Goal: Find specific page/section: Find specific page/section

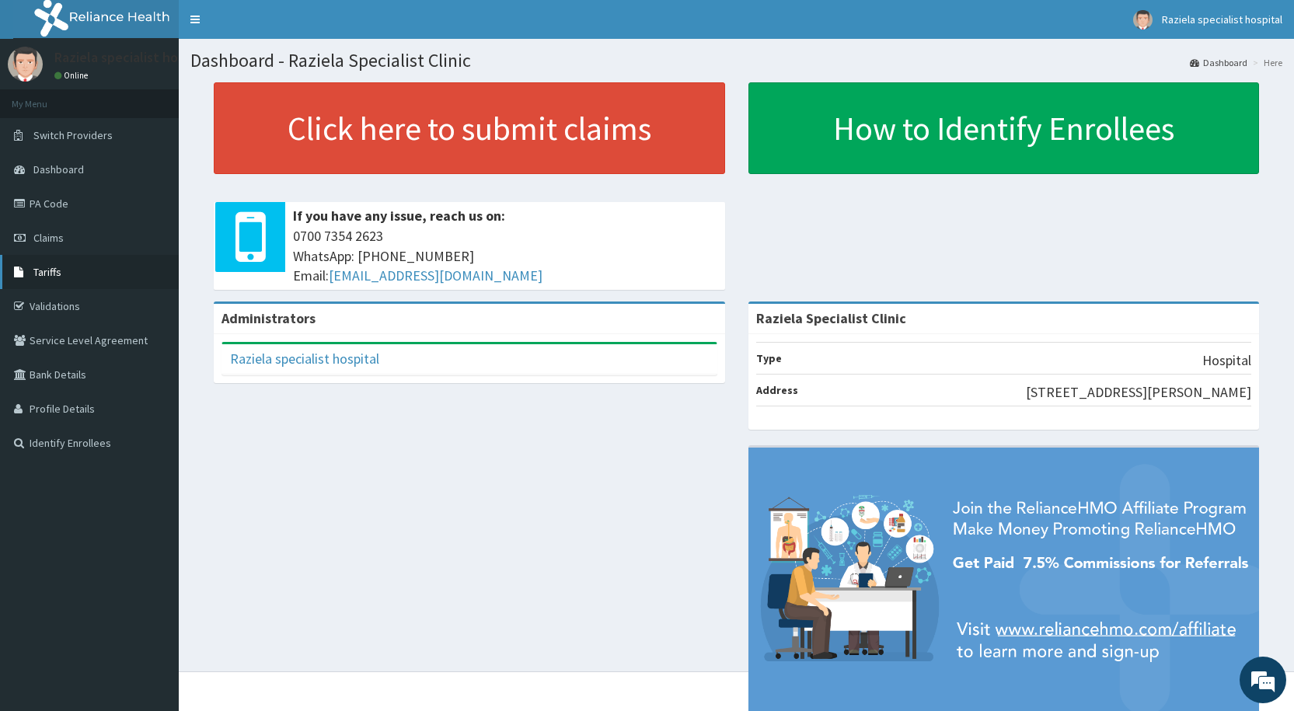
click at [89, 267] on link "Tariffs" at bounding box center [89, 272] width 179 height 34
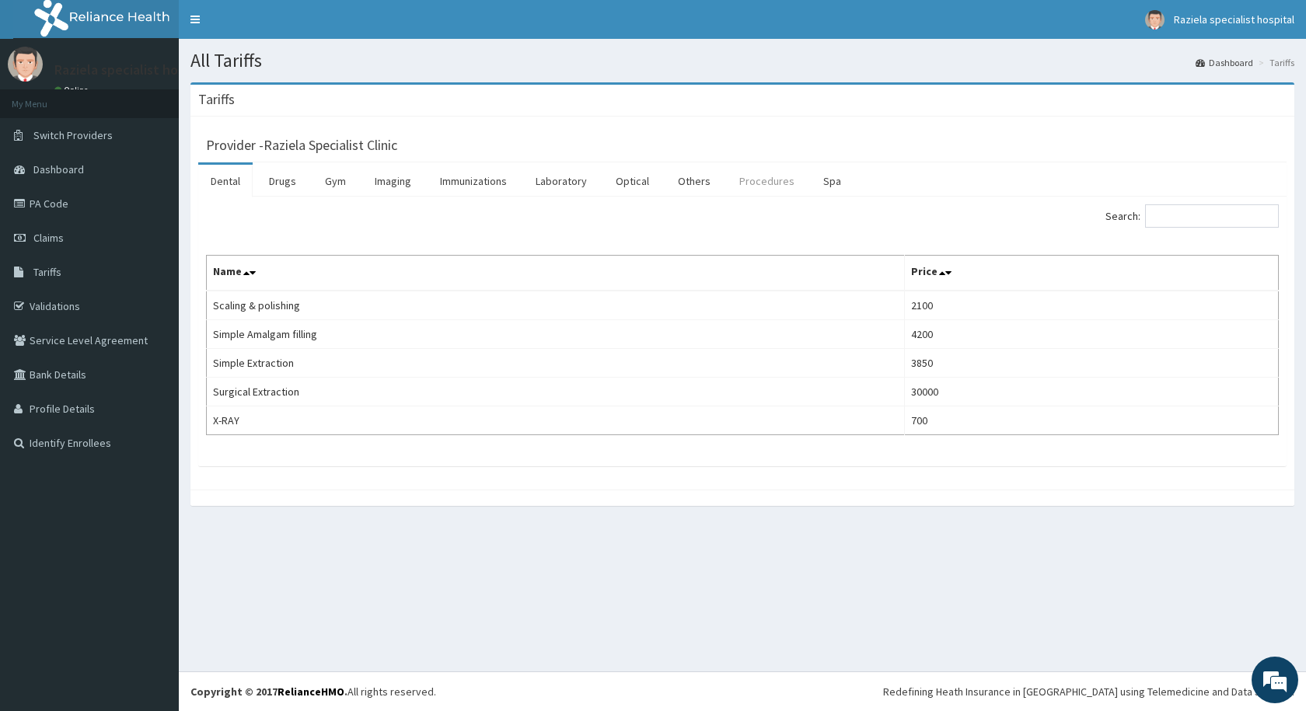
click at [737, 175] on link "Procedures" at bounding box center [767, 181] width 80 height 33
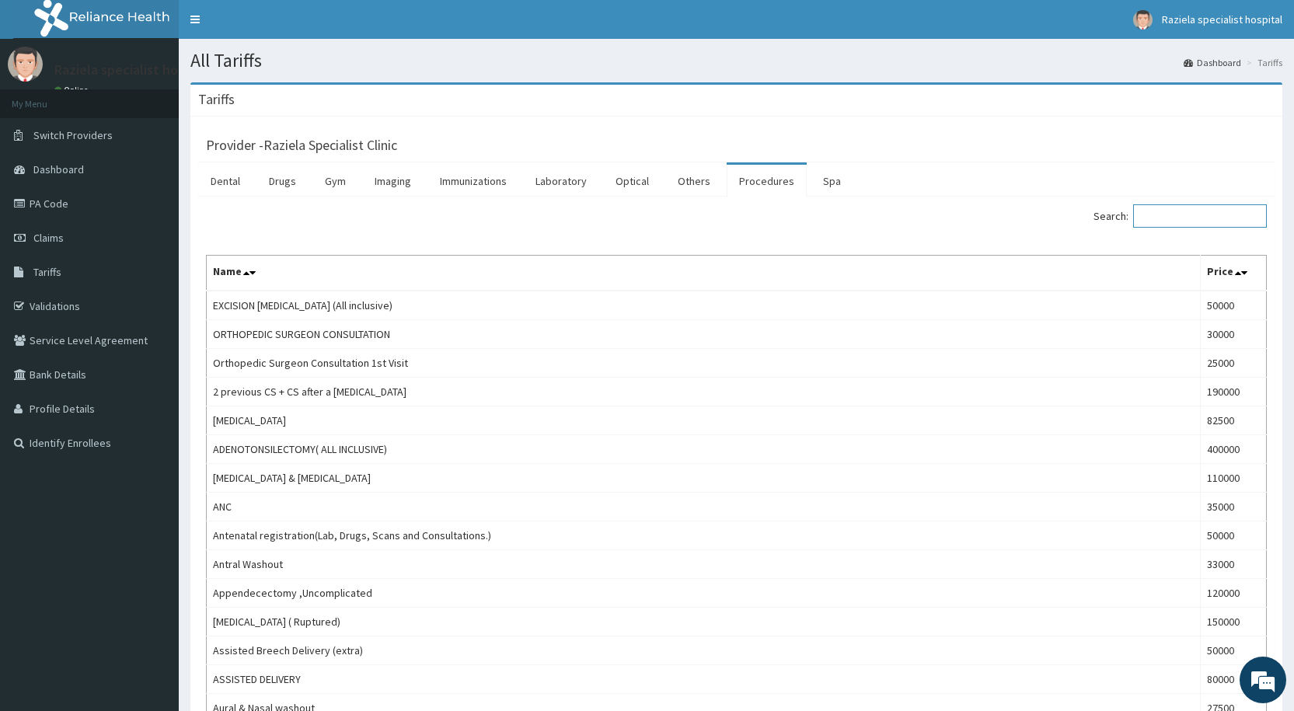
click at [1185, 220] on input "Search:" at bounding box center [1200, 215] width 134 height 23
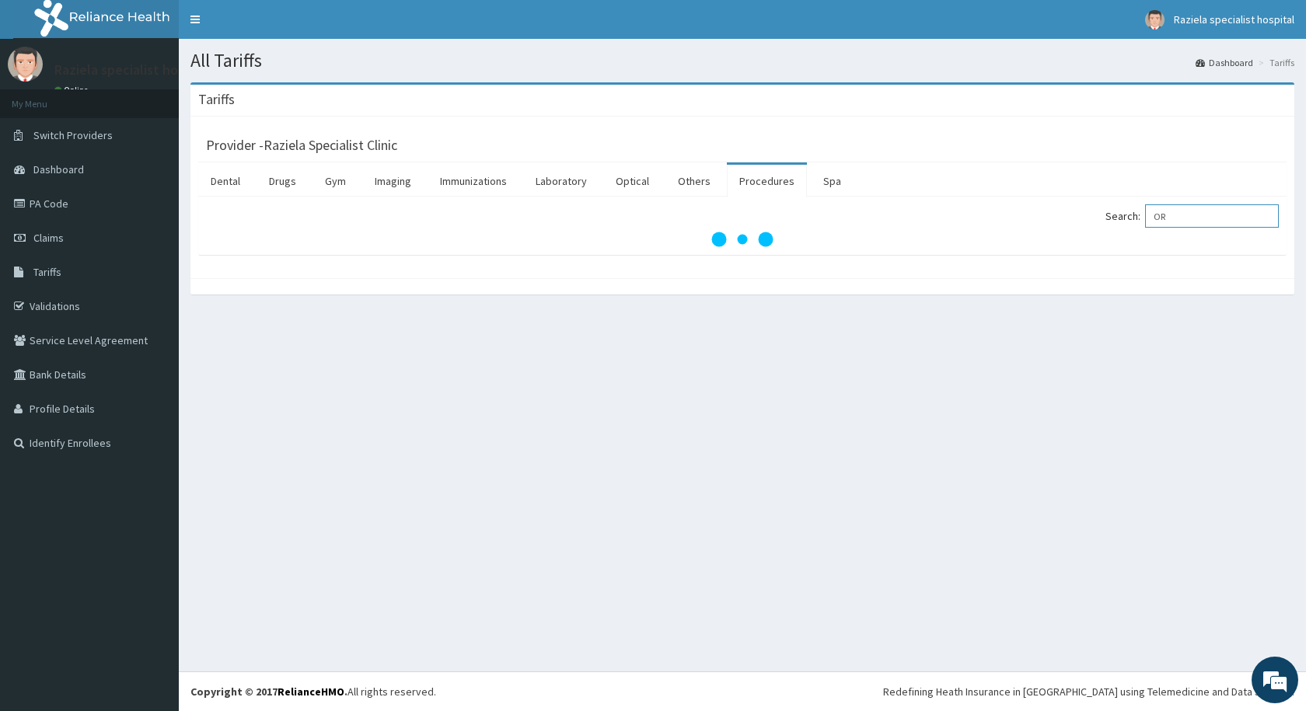
type input "O"
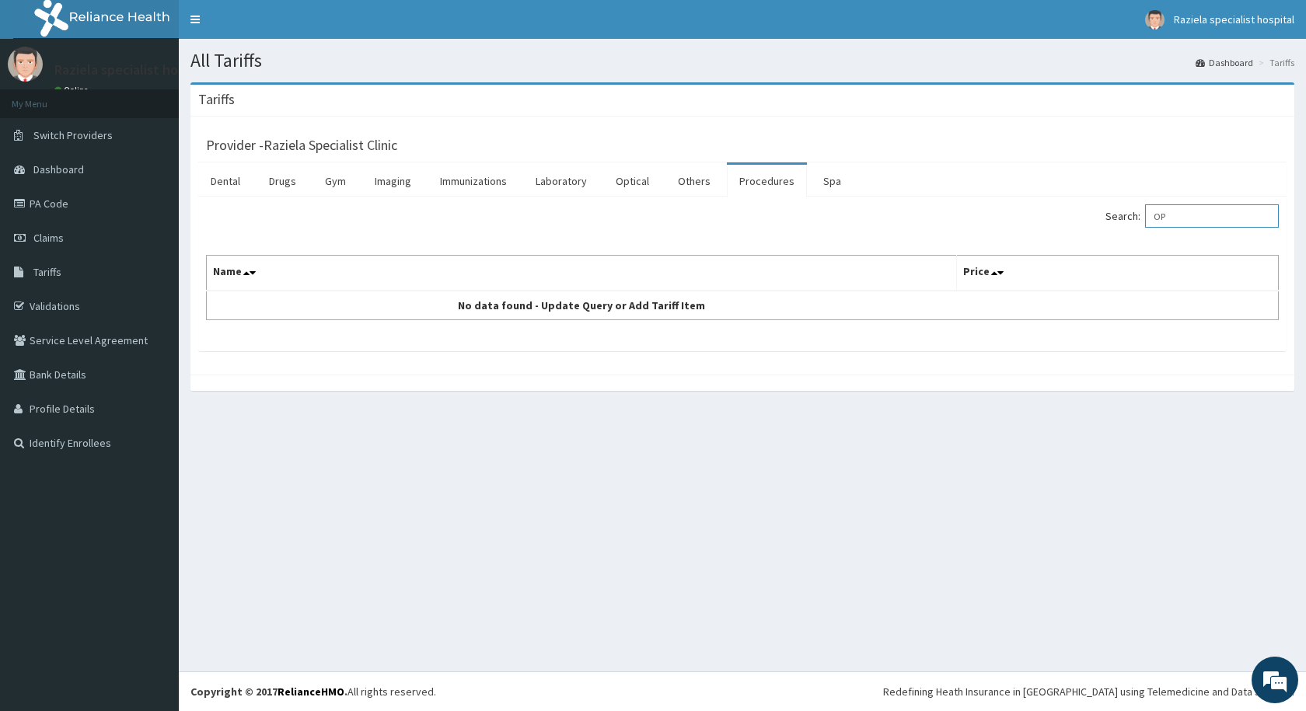
type input "O"
type input "I"
type input "GUIDANCE"
